Goal: Information Seeking & Learning: Learn about a topic

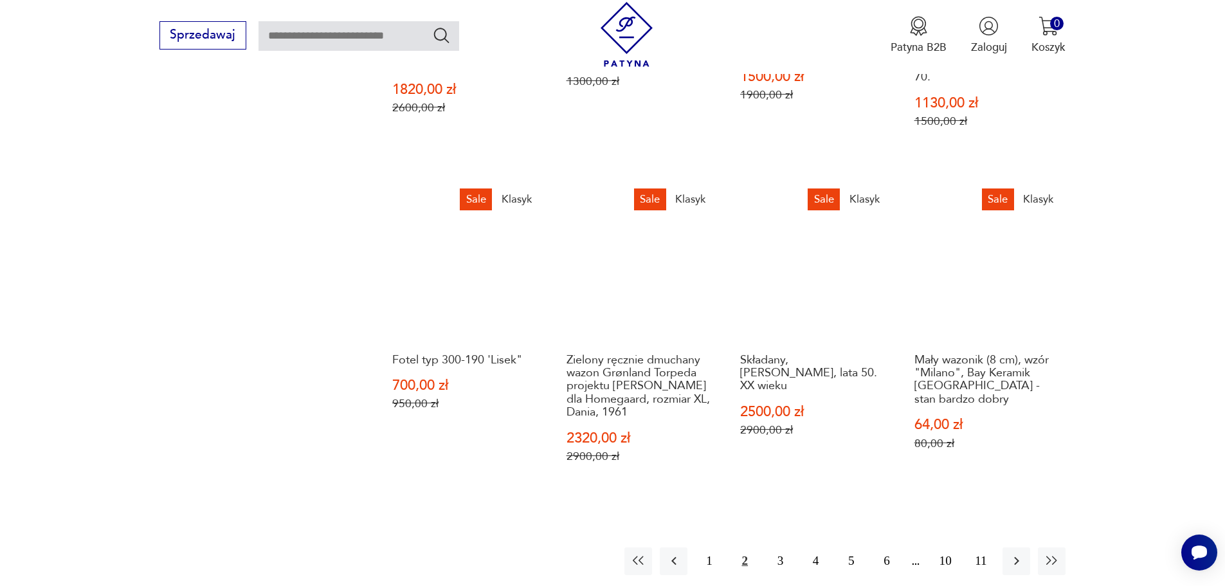
scroll to position [1298, 0]
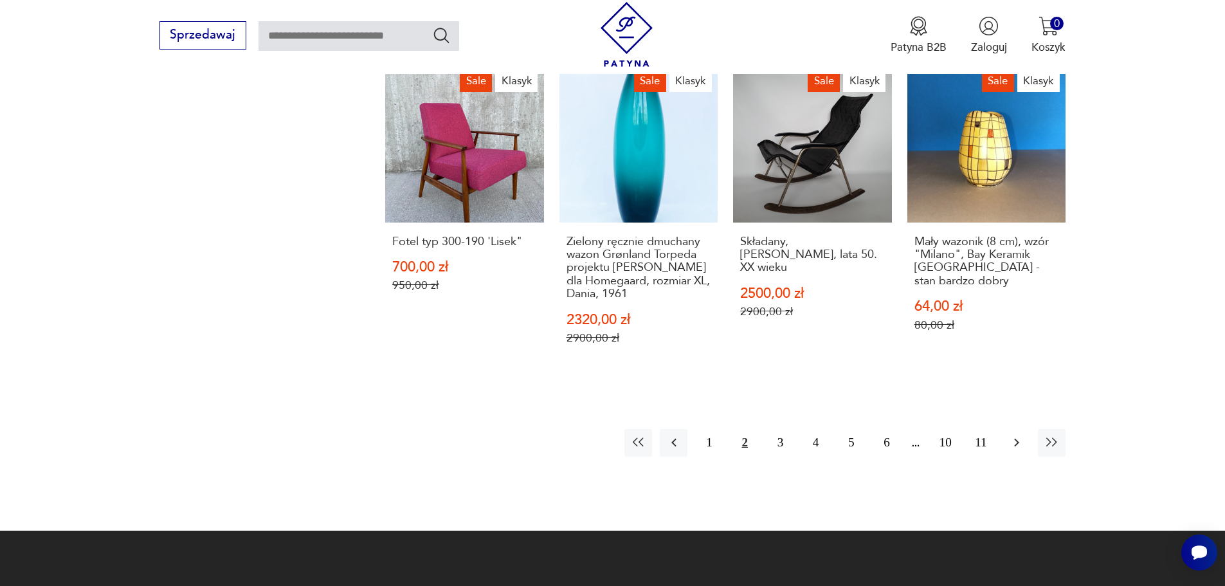
click at [1014, 435] on icon "button" at bounding box center [1016, 442] width 15 height 15
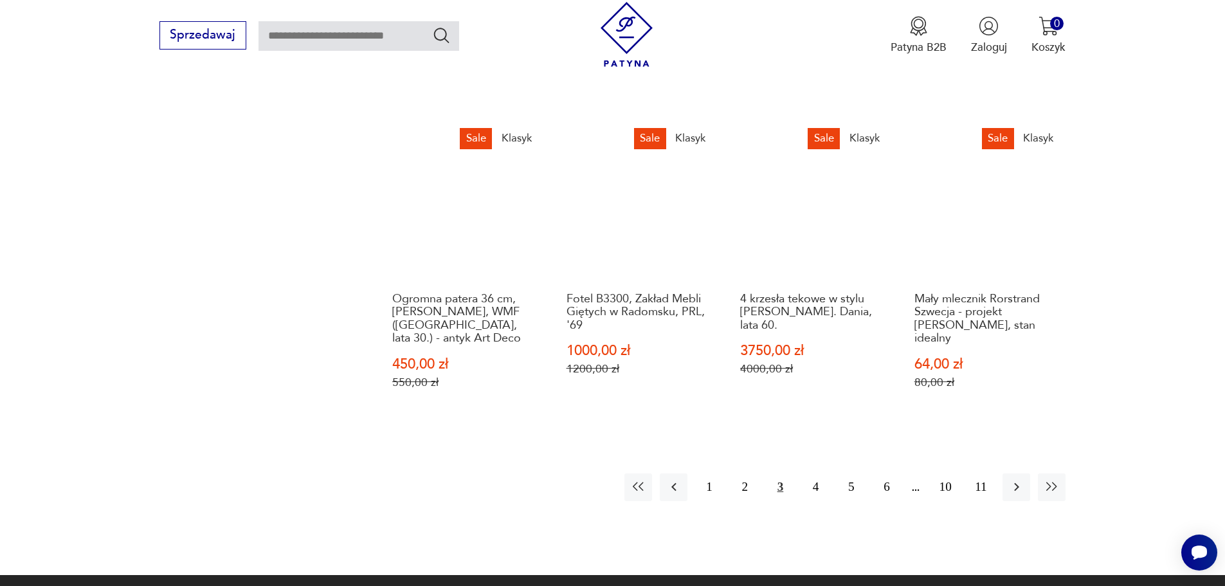
scroll to position [1298, 0]
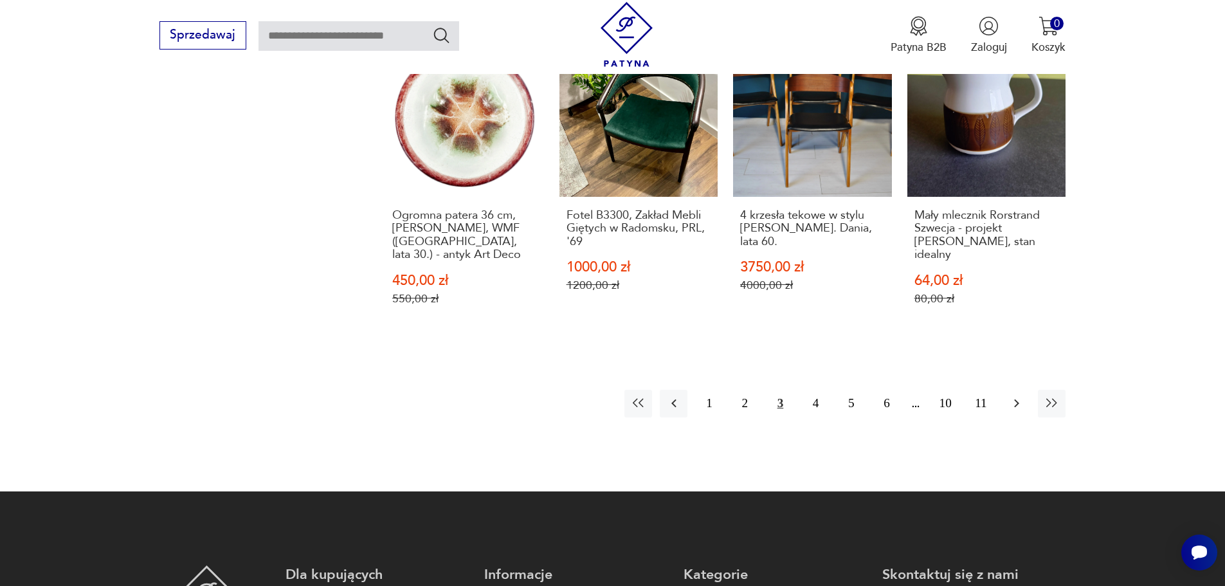
click at [1011, 395] on icon "button" at bounding box center [1016, 402] width 15 height 15
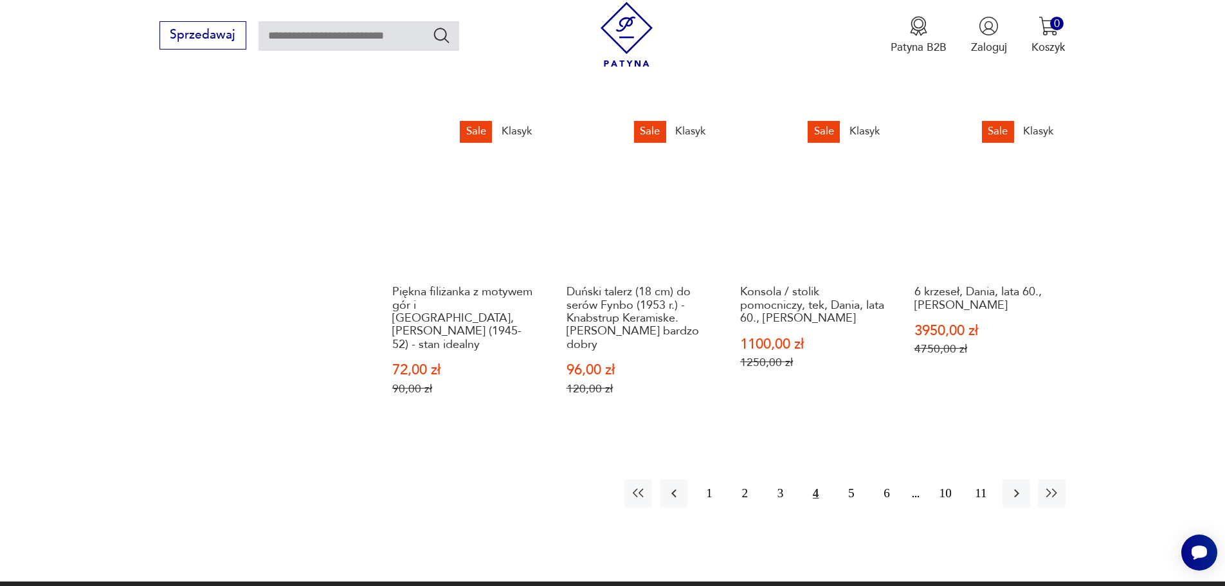
scroll to position [1170, 0]
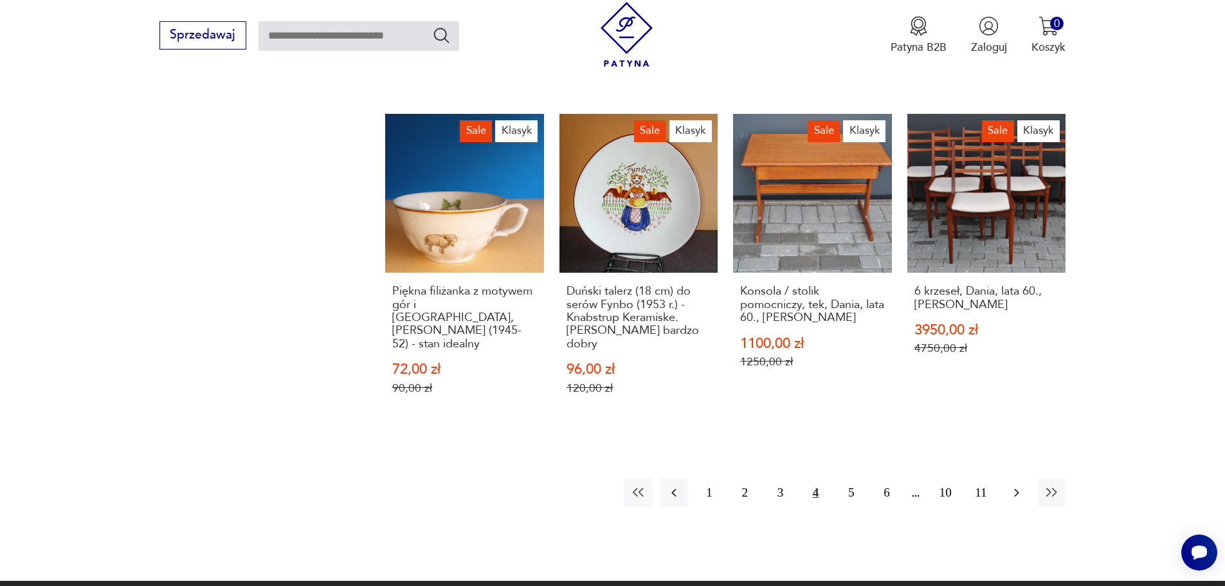
click at [1014, 485] on icon "button" at bounding box center [1016, 492] width 15 height 15
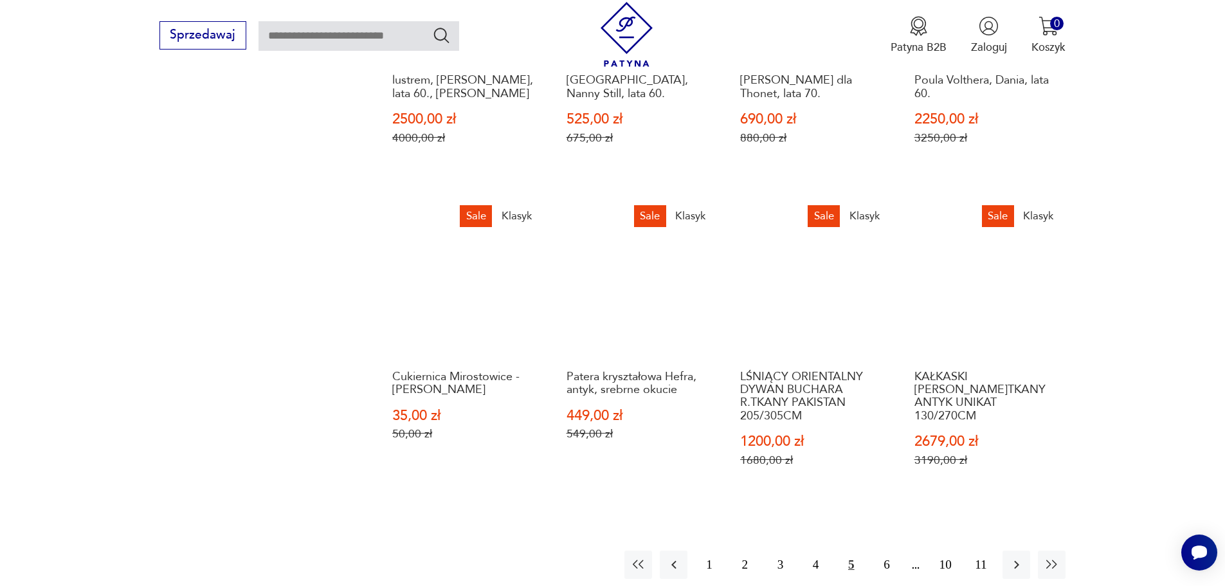
scroll to position [1105, 0]
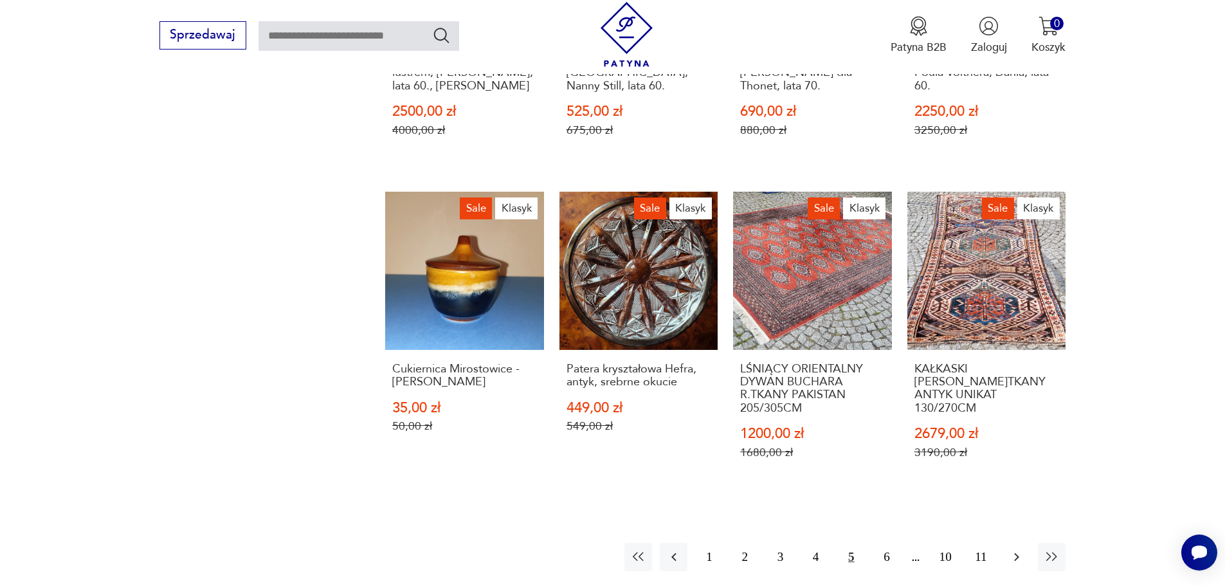
click at [1020, 549] on icon "button" at bounding box center [1016, 556] width 15 height 15
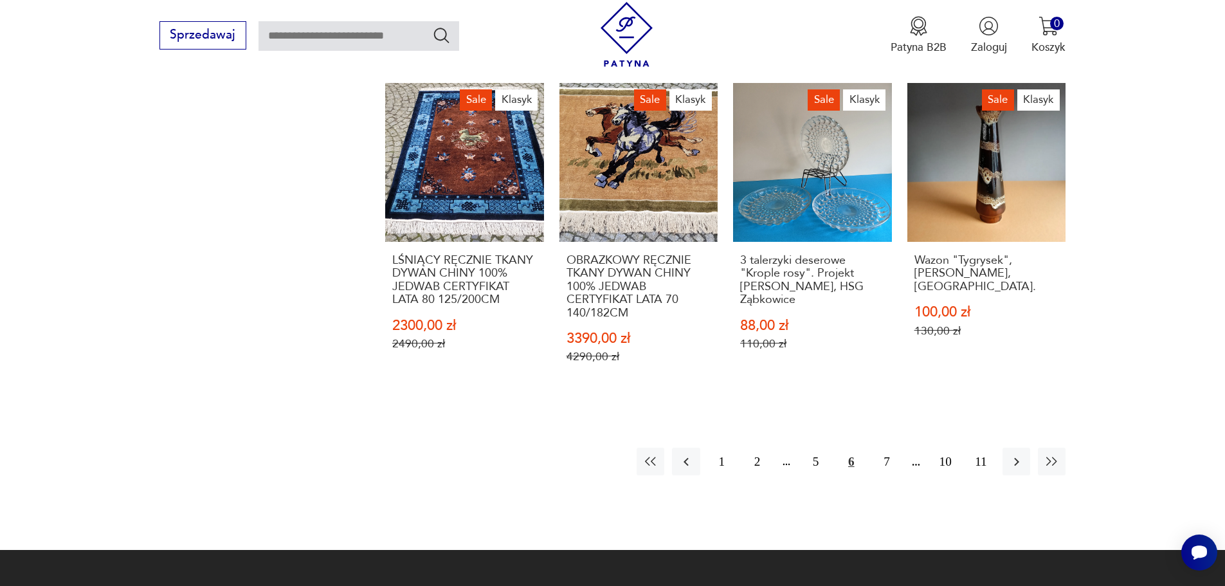
scroll to position [1234, 0]
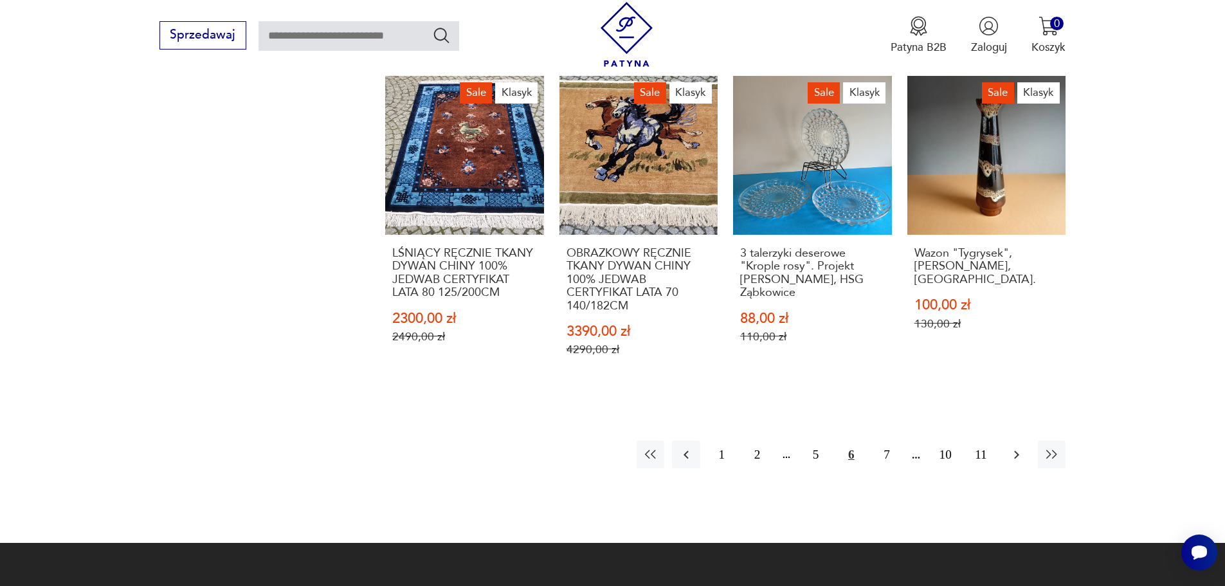
click at [1018, 447] on icon "button" at bounding box center [1016, 454] width 15 height 15
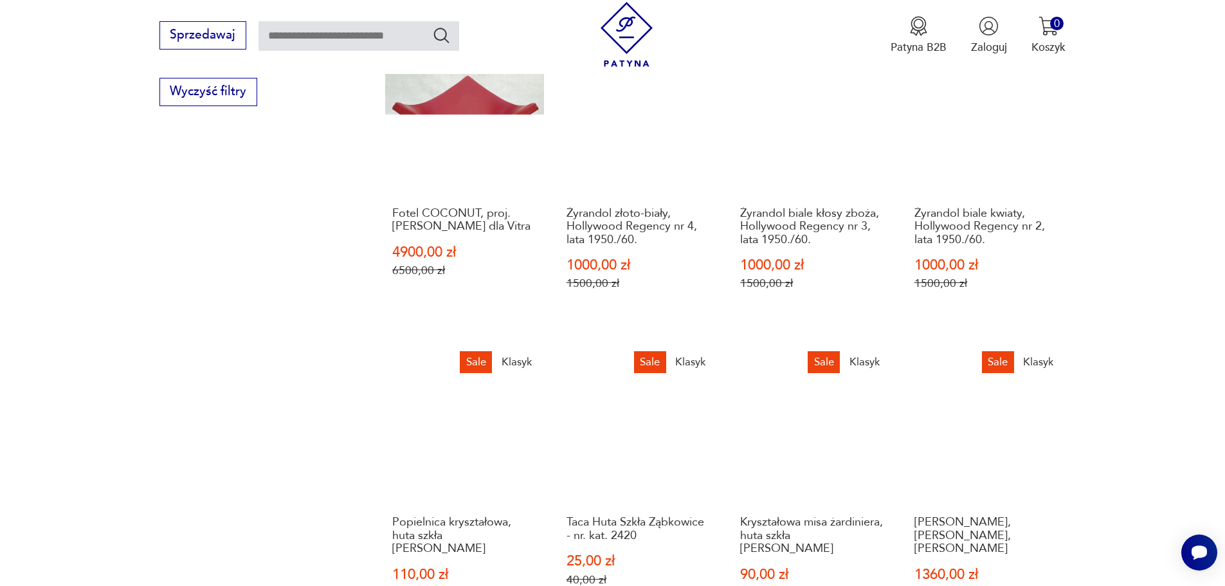
scroll to position [1041, 0]
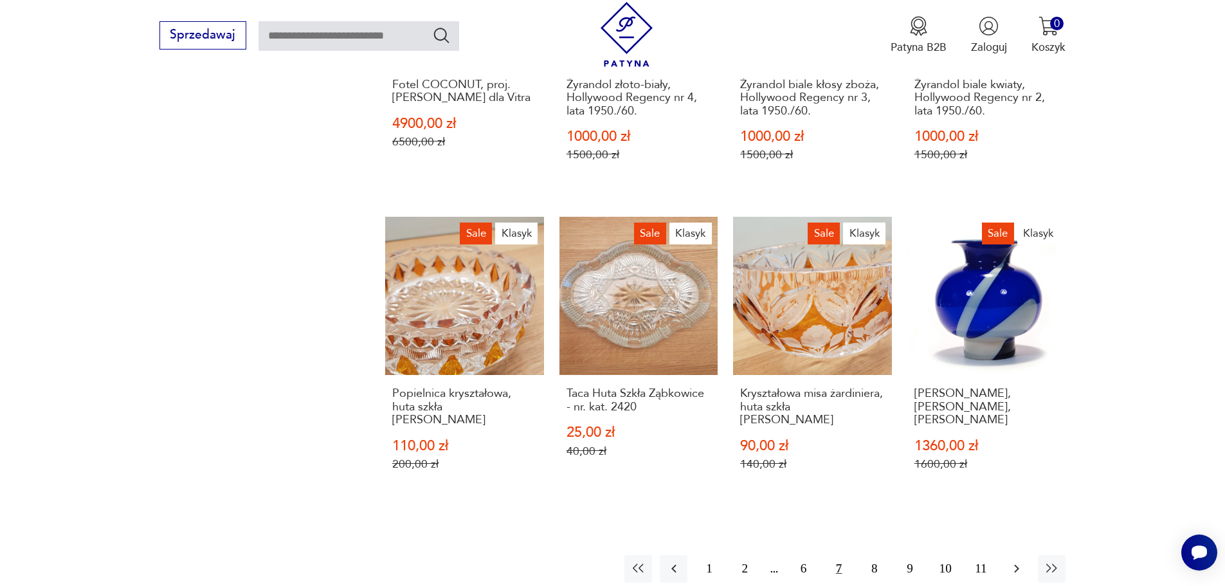
click at [1013, 561] on icon "button" at bounding box center [1016, 568] width 15 height 15
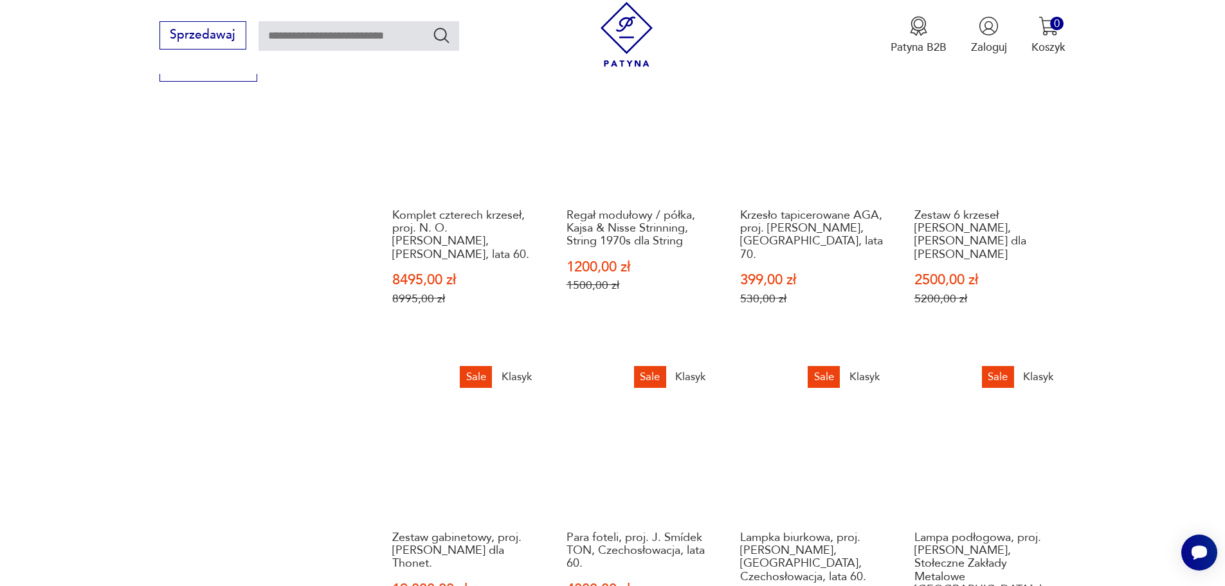
scroll to position [1041, 0]
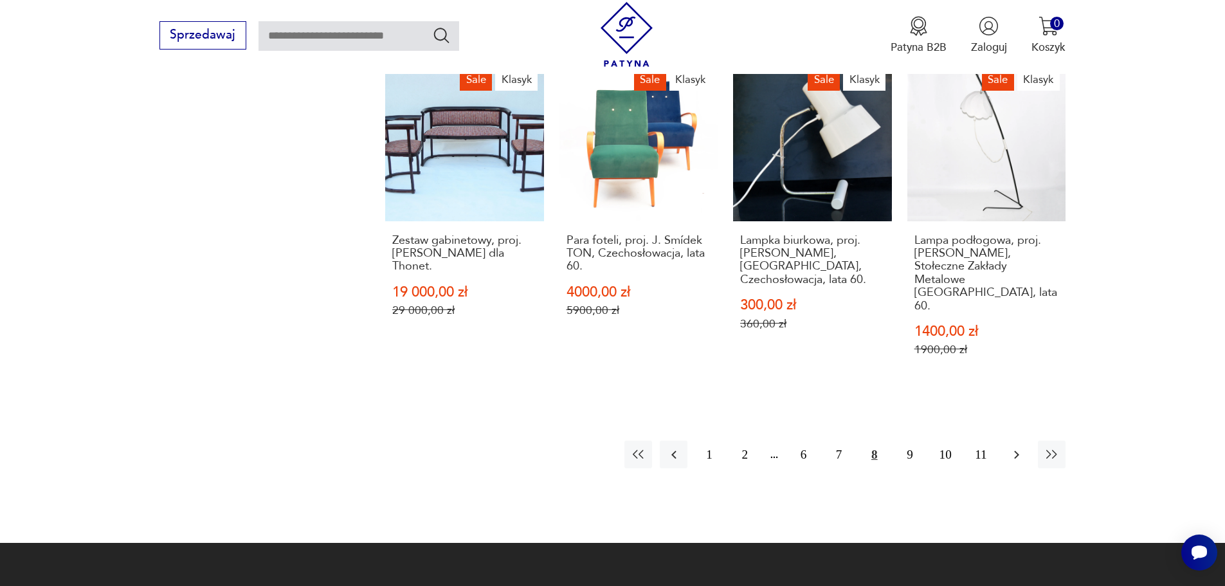
click at [1019, 447] on icon "button" at bounding box center [1016, 454] width 15 height 15
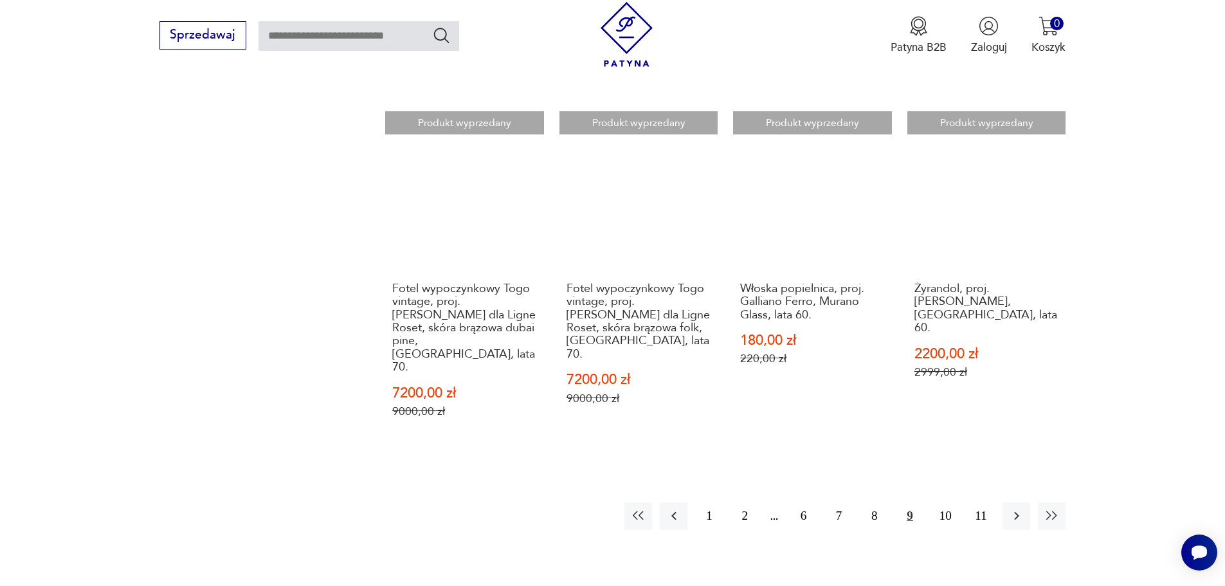
scroll to position [1234, 0]
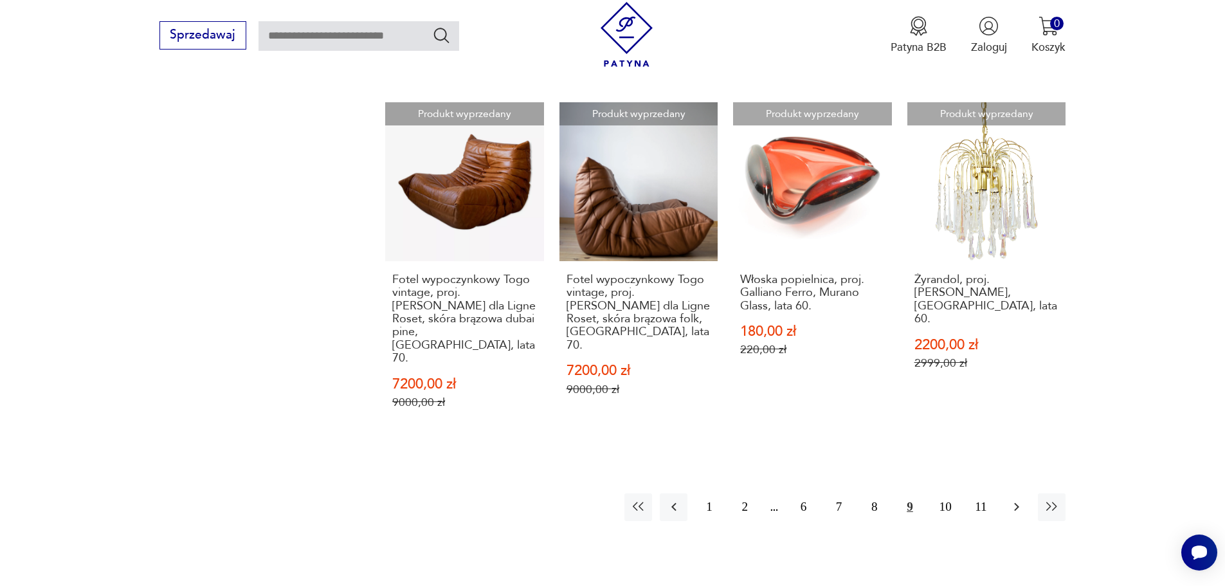
click at [1015, 493] on button "button" at bounding box center [1016, 507] width 28 height 28
click at [1015, 499] on icon "button" at bounding box center [1016, 506] width 15 height 15
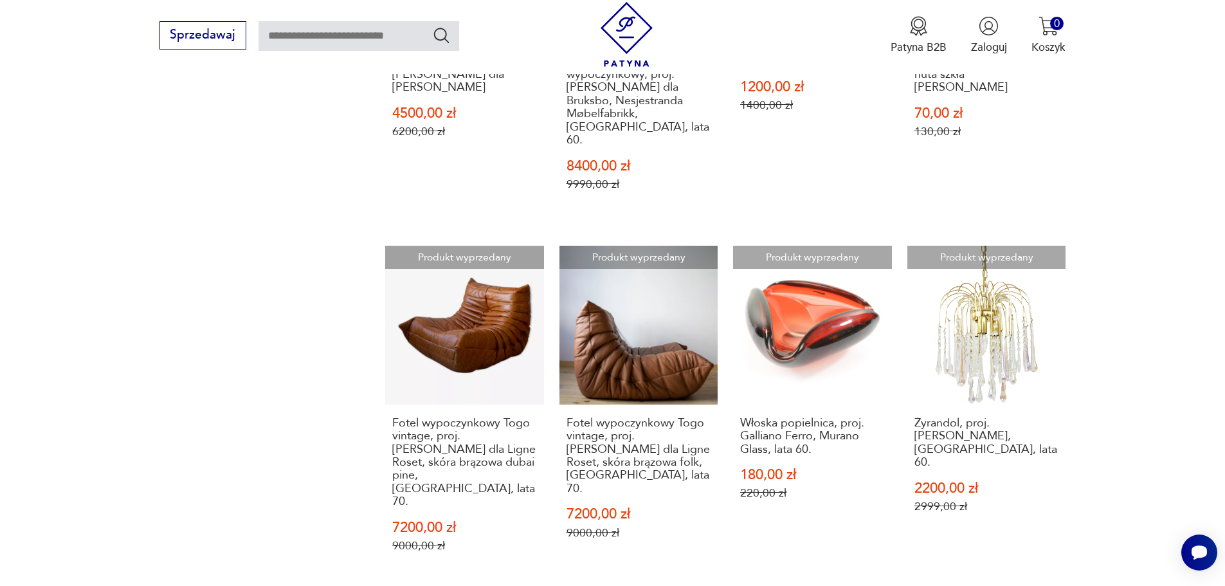
scroll to position [1362, 0]
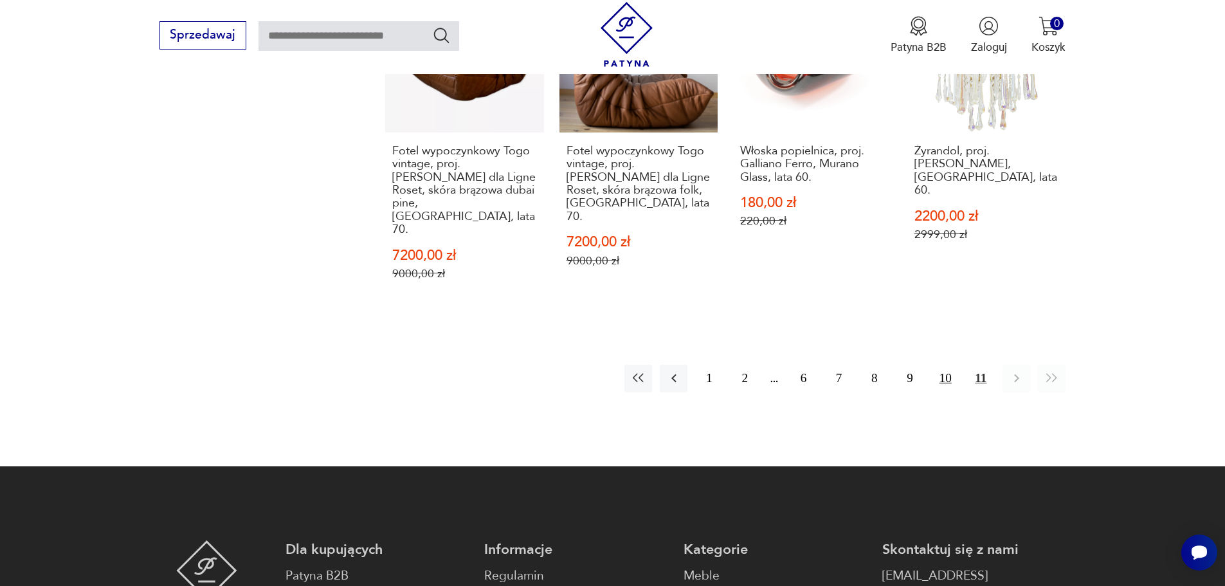
click at [941, 365] on button "10" at bounding box center [946, 379] width 28 height 28
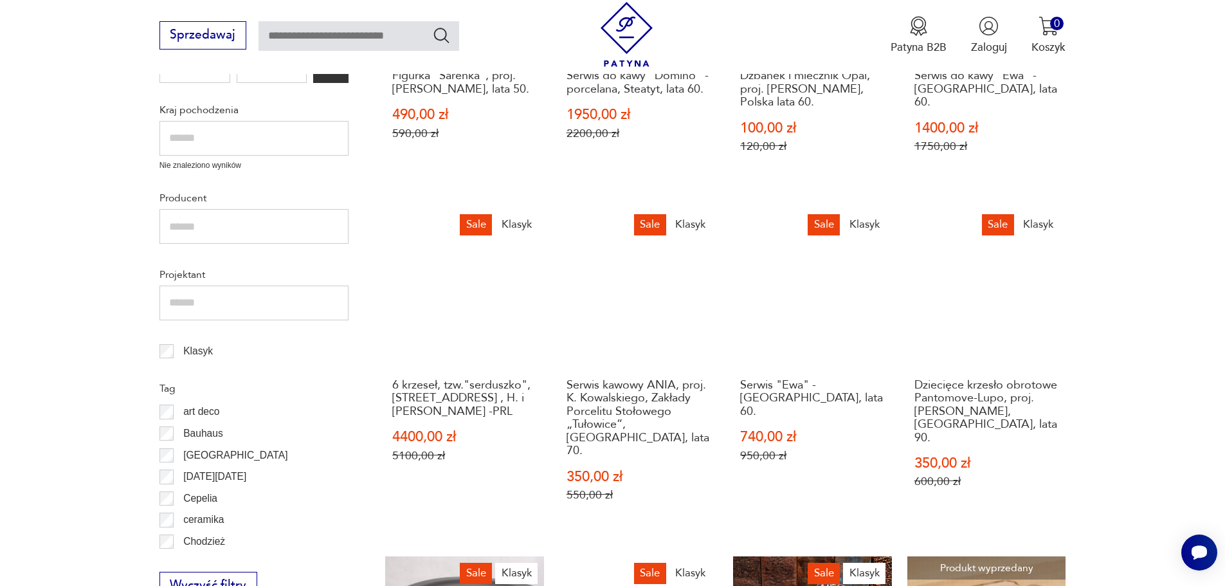
scroll to position [398, 0]
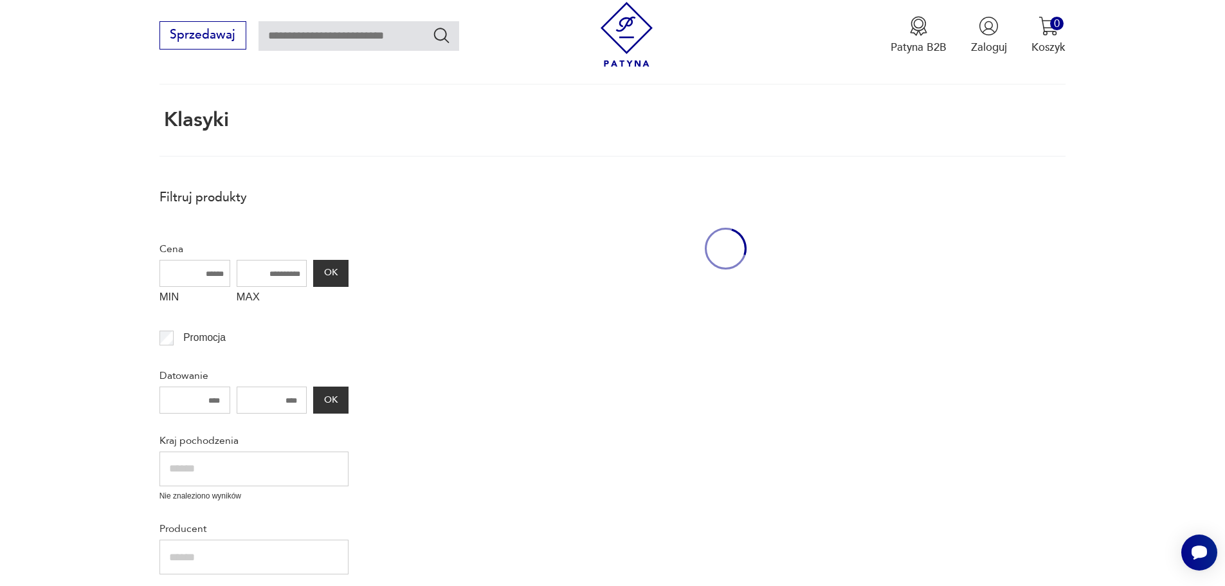
scroll to position [77, 0]
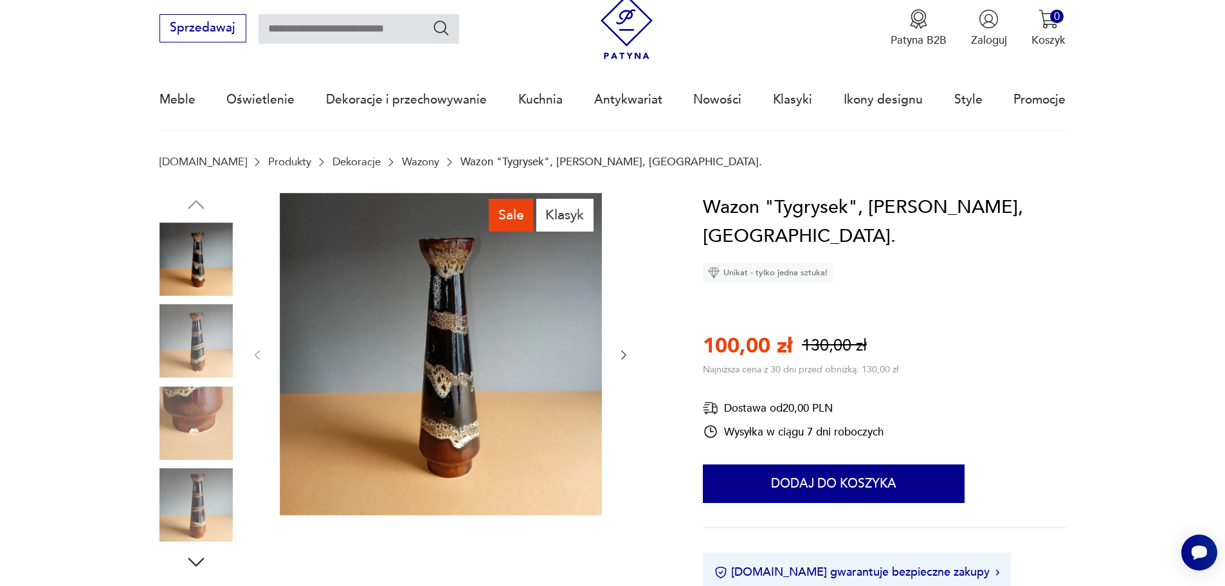
scroll to position [64, 0]
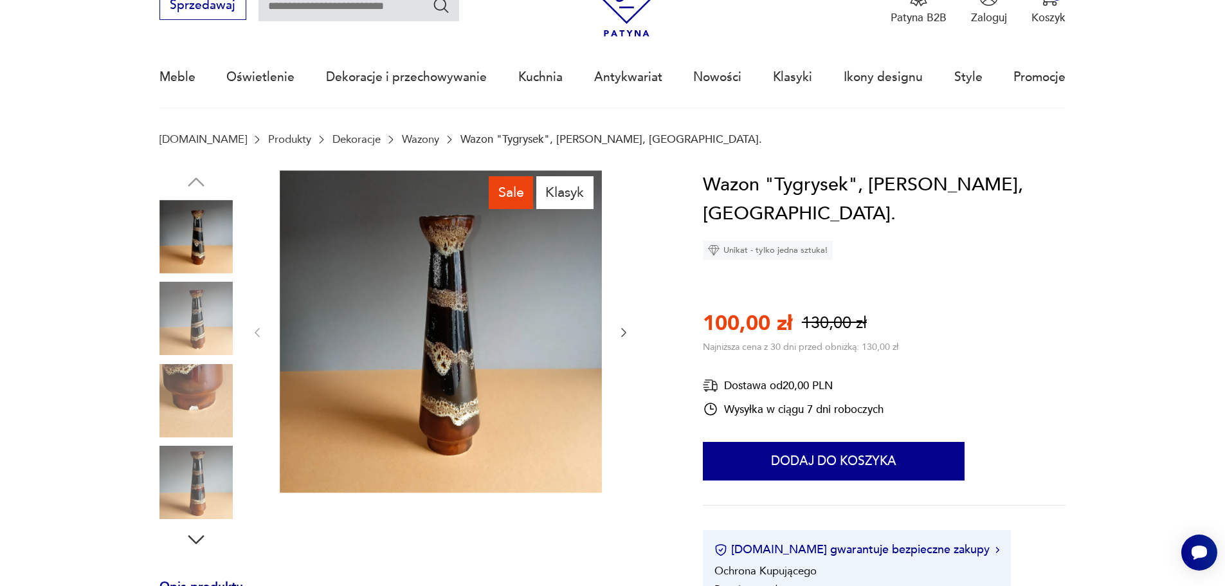
click at [623, 329] on icon "button" at bounding box center [623, 332] width 5 height 9
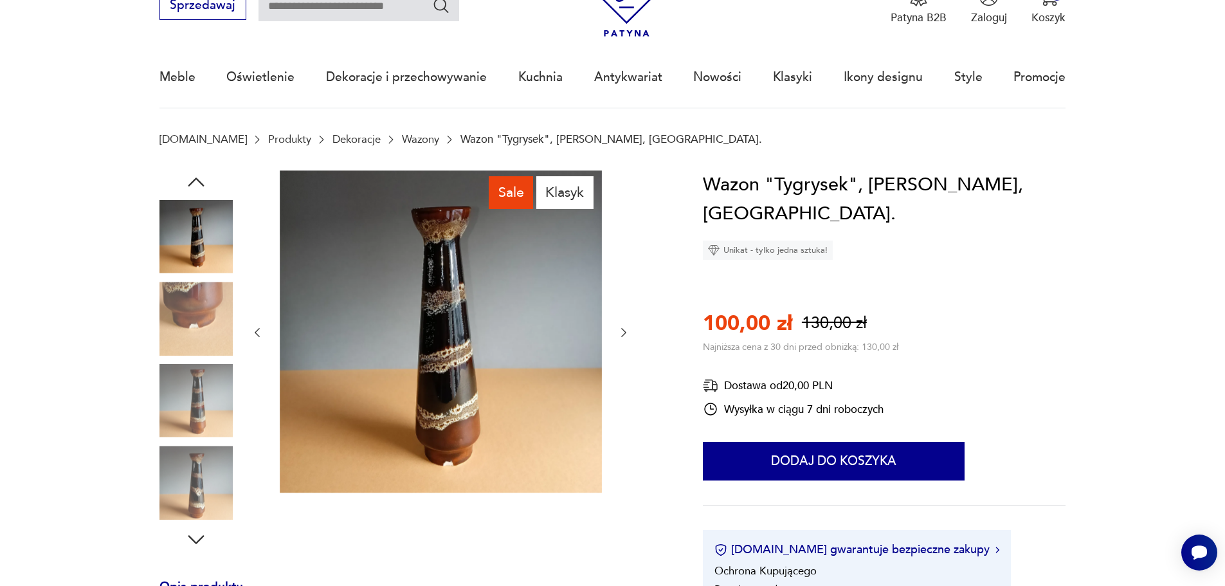
click at [255, 338] on icon "button" at bounding box center [257, 332] width 13 height 13
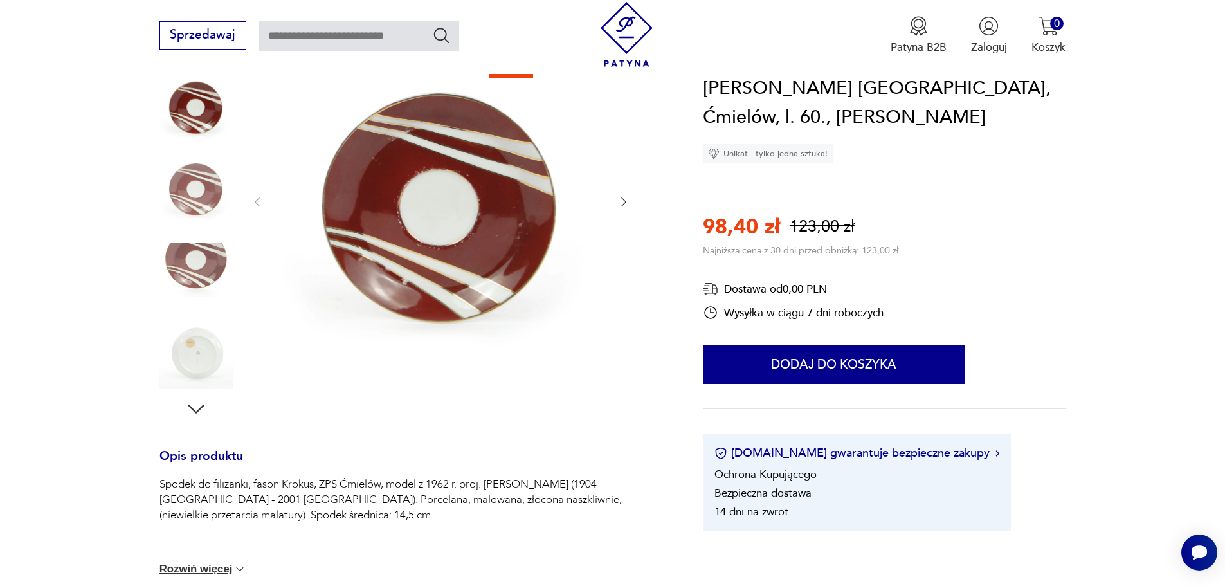
scroll to position [450, 0]
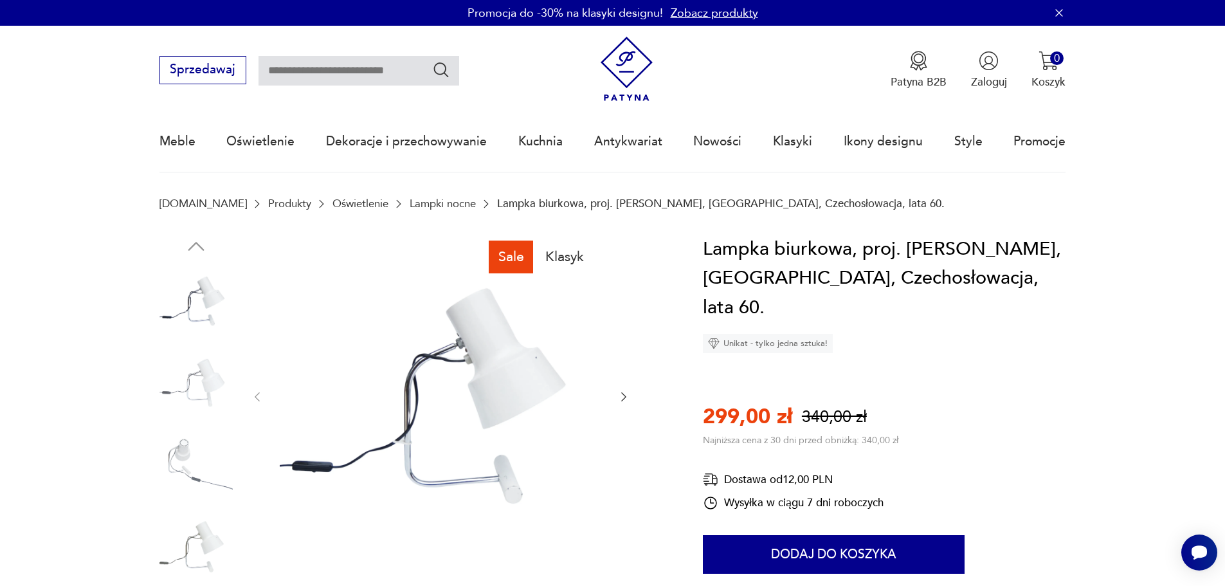
click at [185, 386] on img at bounding box center [195, 382] width 73 height 73
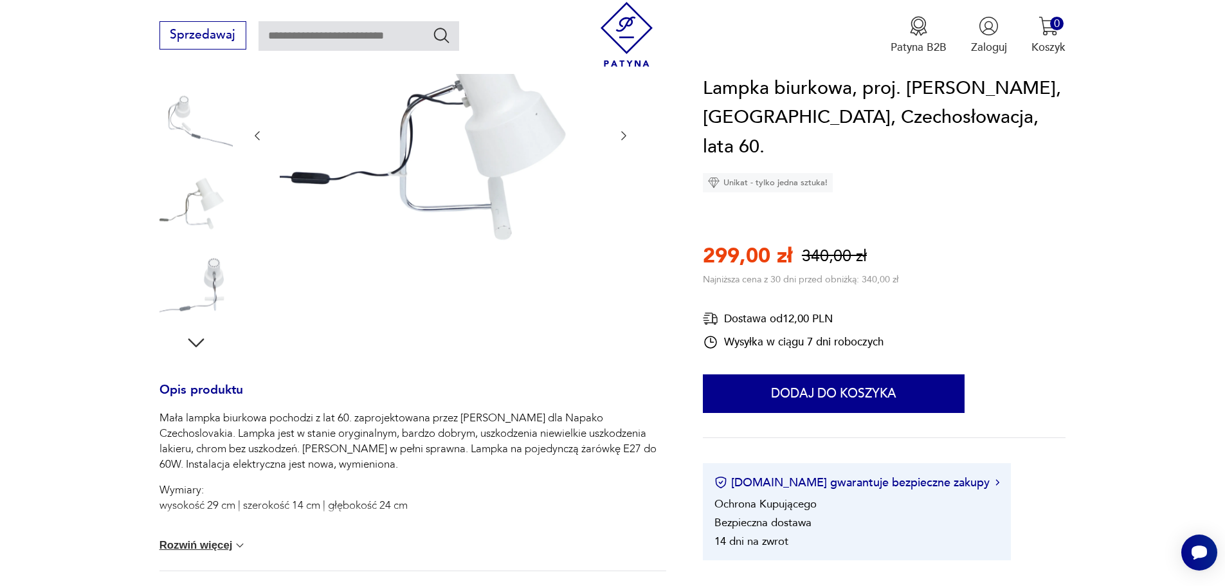
scroll to position [129, 0]
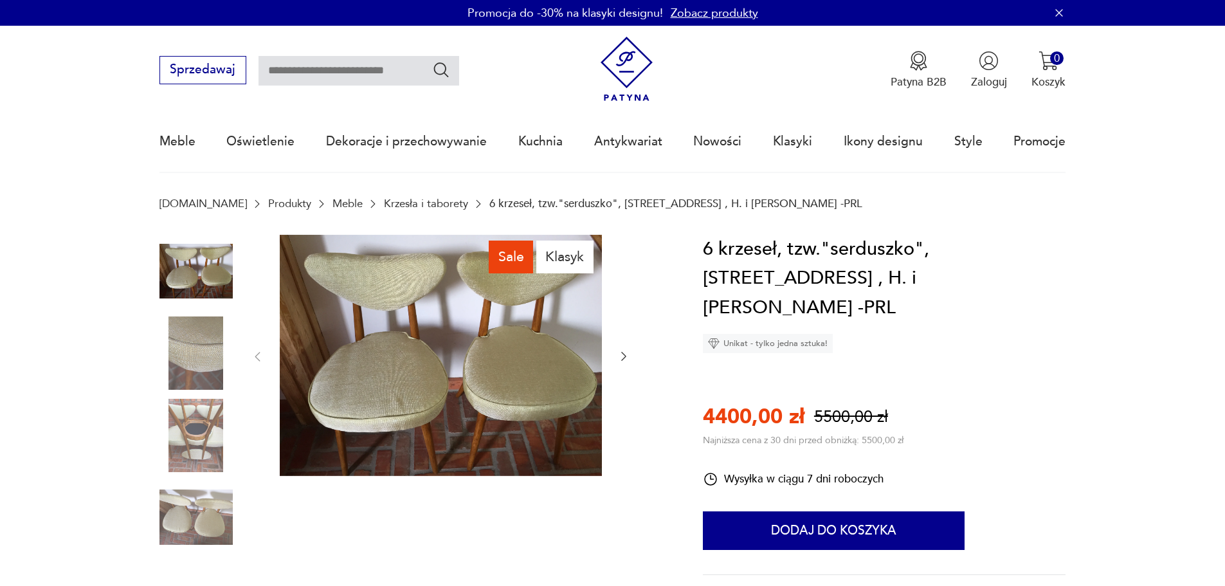
click at [622, 353] on icon "button" at bounding box center [623, 356] width 5 height 9
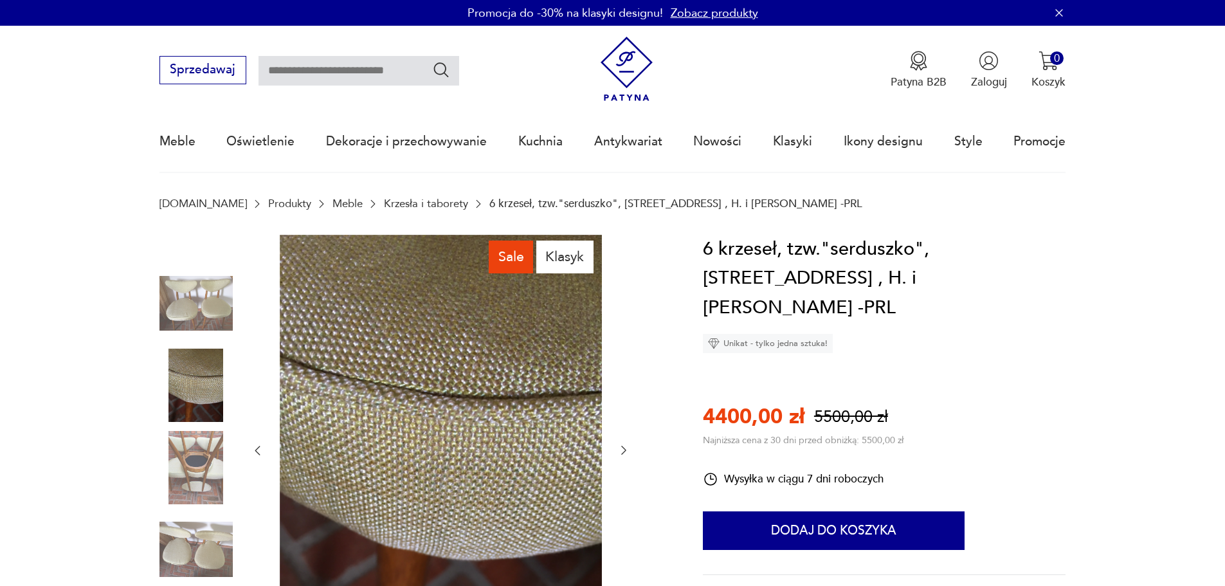
click at [622, 353] on div at bounding box center [440, 451] width 379 height 432
